Goal: Information Seeking & Learning: Learn about a topic

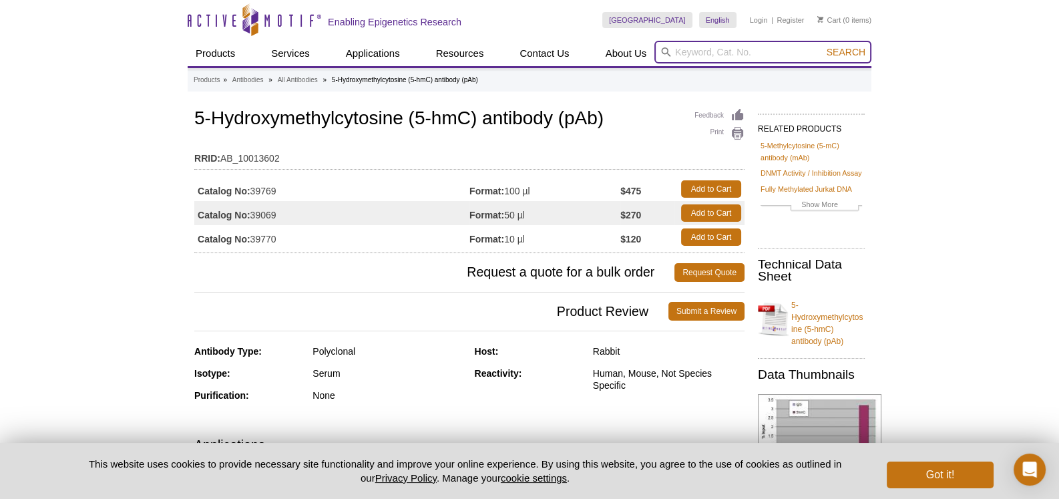
click at [689, 47] on input "search" at bounding box center [762, 52] width 217 height 23
type input "5 hmC elisa"
click at [822, 46] on button "Search" at bounding box center [845, 52] width 47 height 12
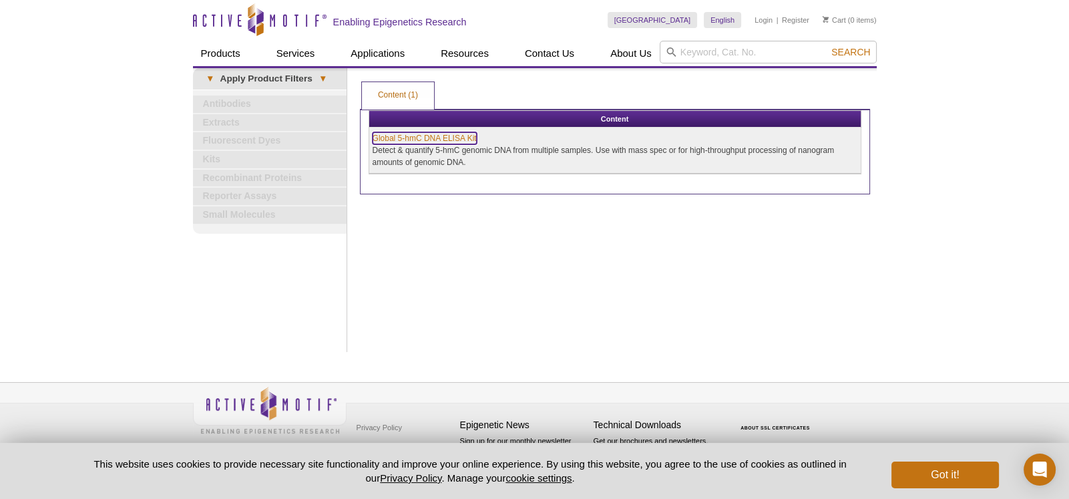
click at [444, 140] on link "Global 5-hmC DNA ELISA Kit" at bounding box center [424, 138] width 104 height 12
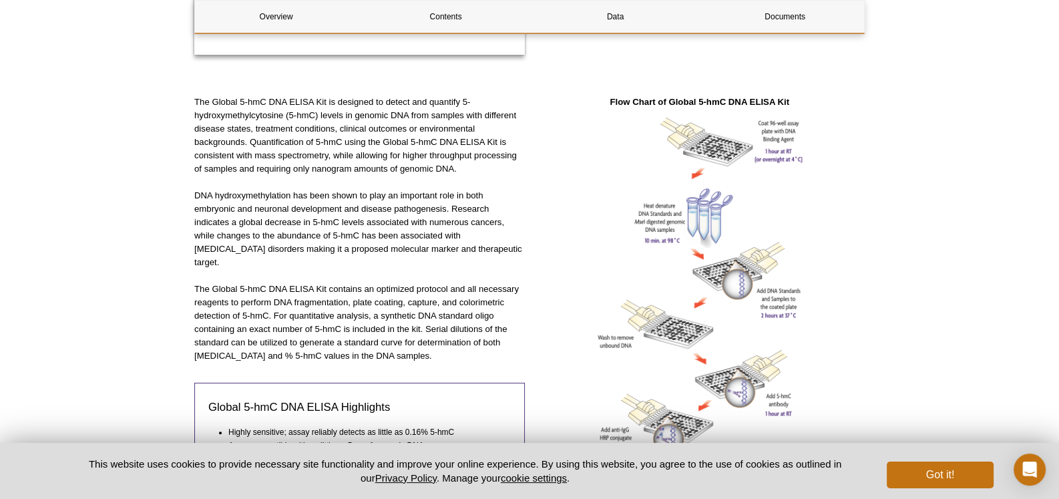
scroll to position [133, 0]
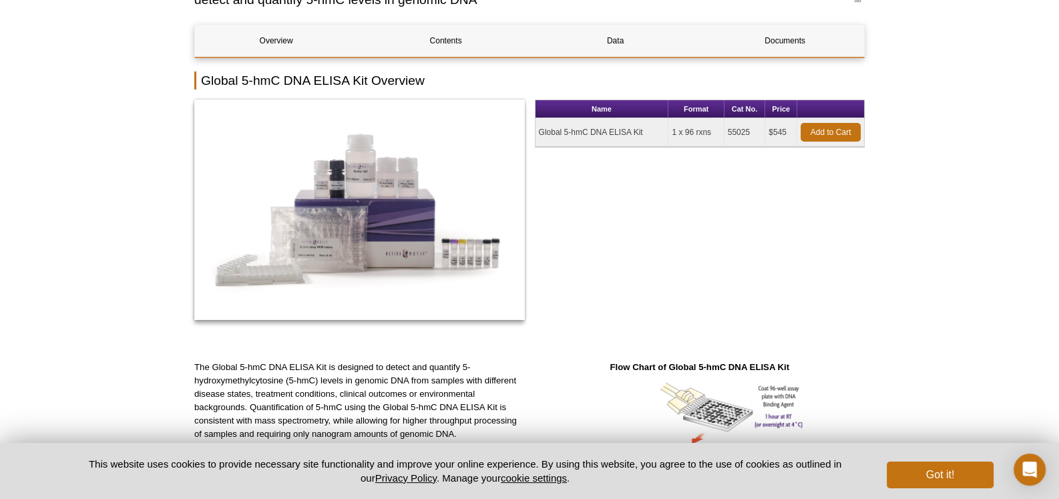
drag, startPoint x: 537, startPoint y: 131, endPoint x: 645, endPoint y: 131, distance: 107.5
click at [645, 131] on td "Global 5-hmC DNA ELISA Kit" at bounding box center [601, 132] width 133 height 29
copy td "Global 5-hmC DNA ELISA Kit"
